Goal: Task Accomplishment & Management: Manage account settings

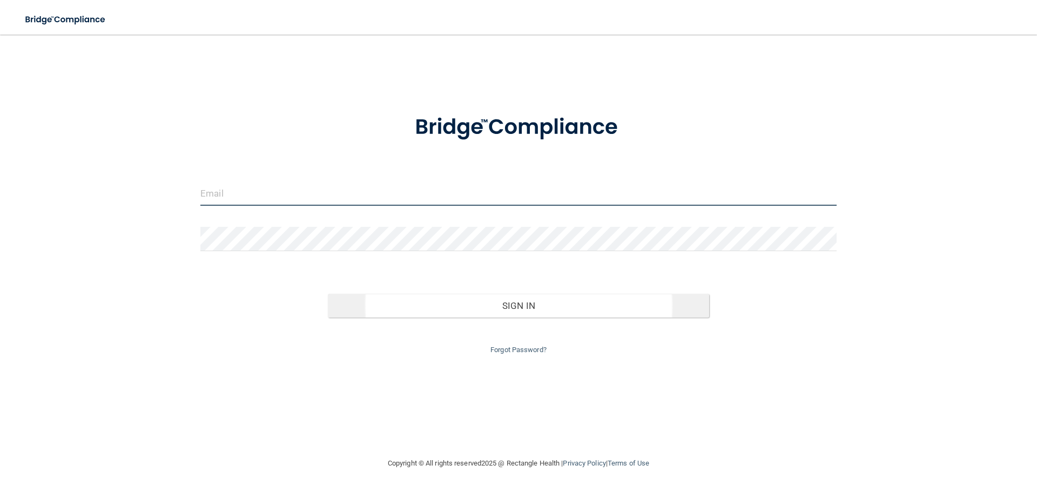
type input "[EMAIL_ADDRESS][DOMAIN_NAME]"
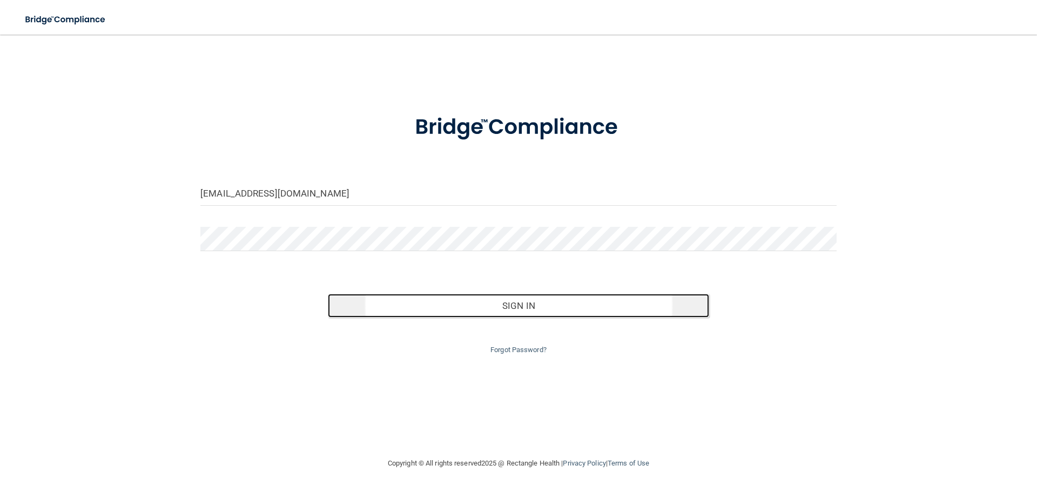
click at [512, 307] on button "Sign In" at bounding box center [519, 306] width 382 height 24
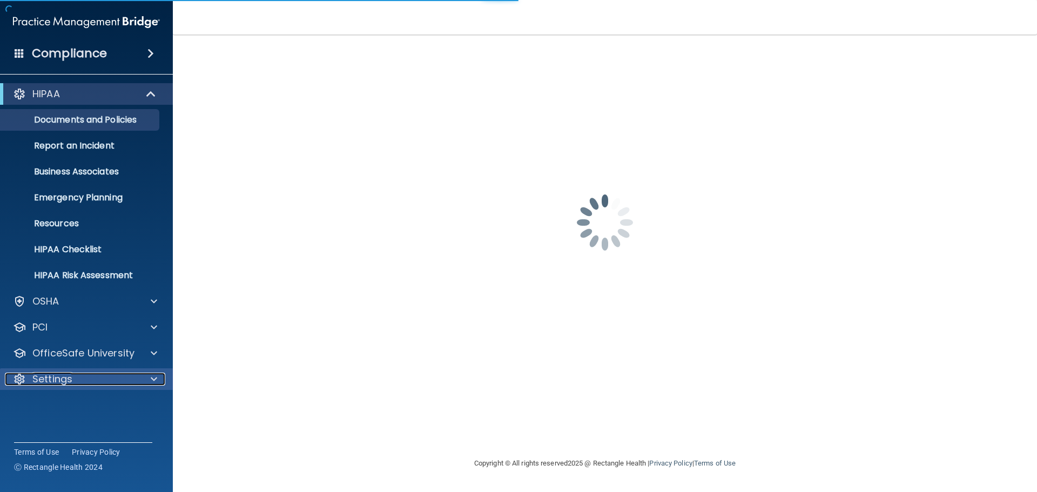
click at [62, 375] on p "Settings" at bounding box center [52, 379] width 40 height 13
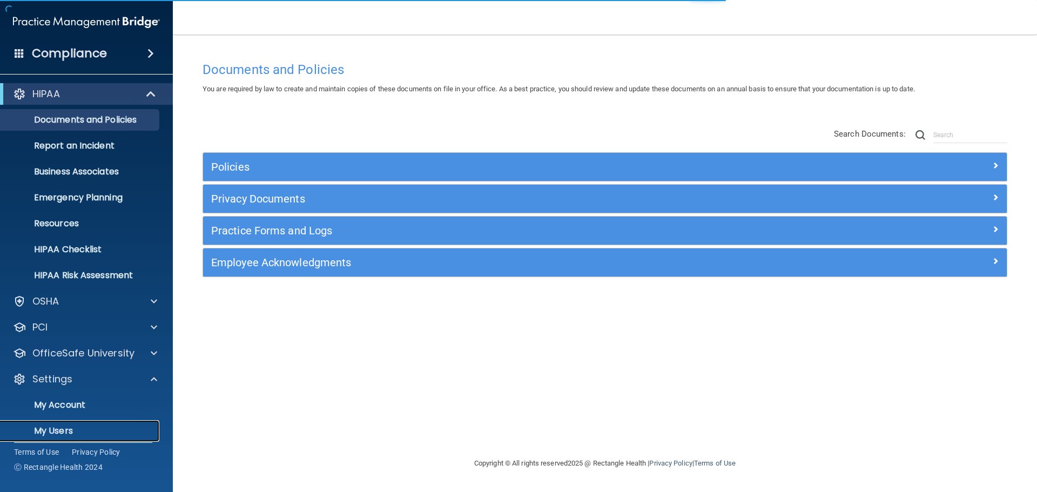
click at [58, 432] on p "My Users" at bounding box center [80, 431] width 147 height 11
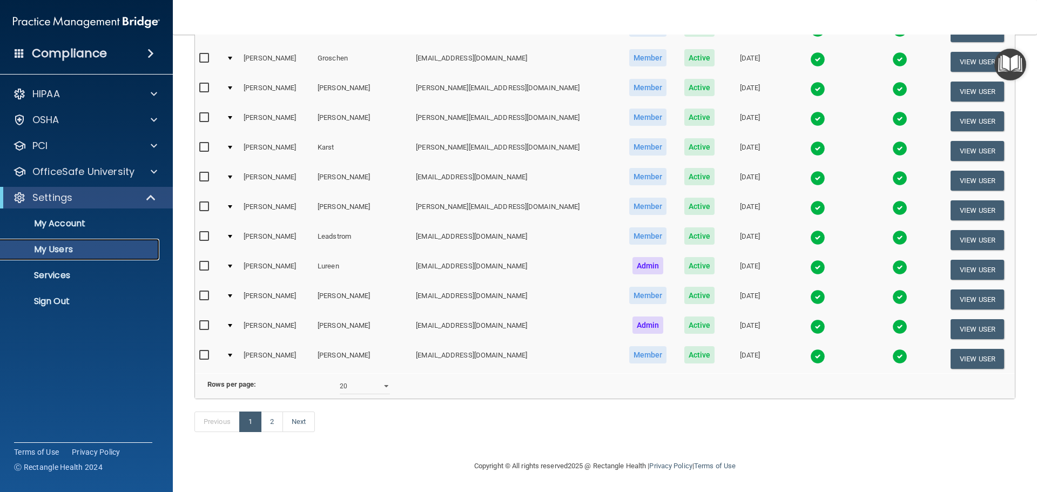
scroll to position [402, 0]
click at [386, 378] on select "10 20 30 40 all" at bounding box center [365, 386] width 50 height 16
select select "40"
click at [340, 378] on select "10 20 30 40 all" at bounding box center [365, 386] width 50 height 16
select select "40"
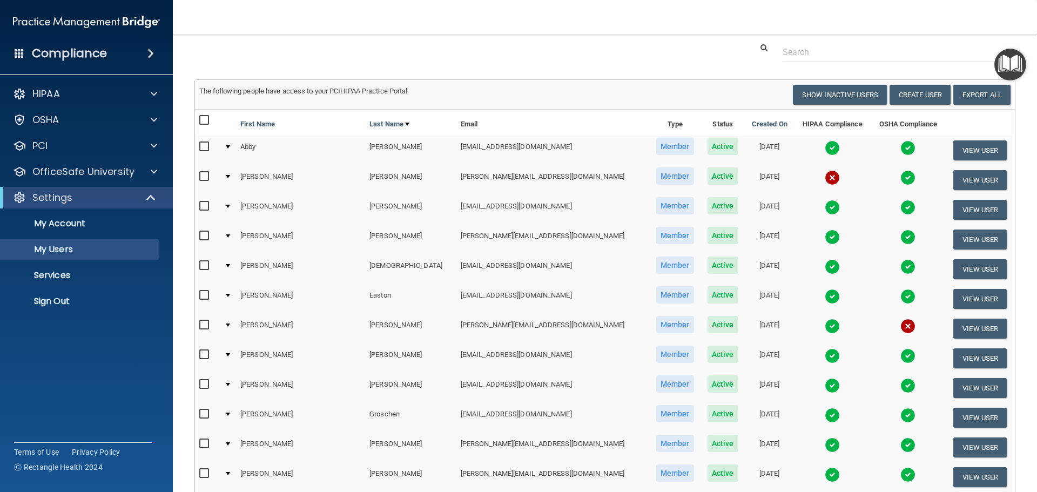
scroll to position [21, 0]
